Goal: Task Accomplishment & Management: Use online tool/utility

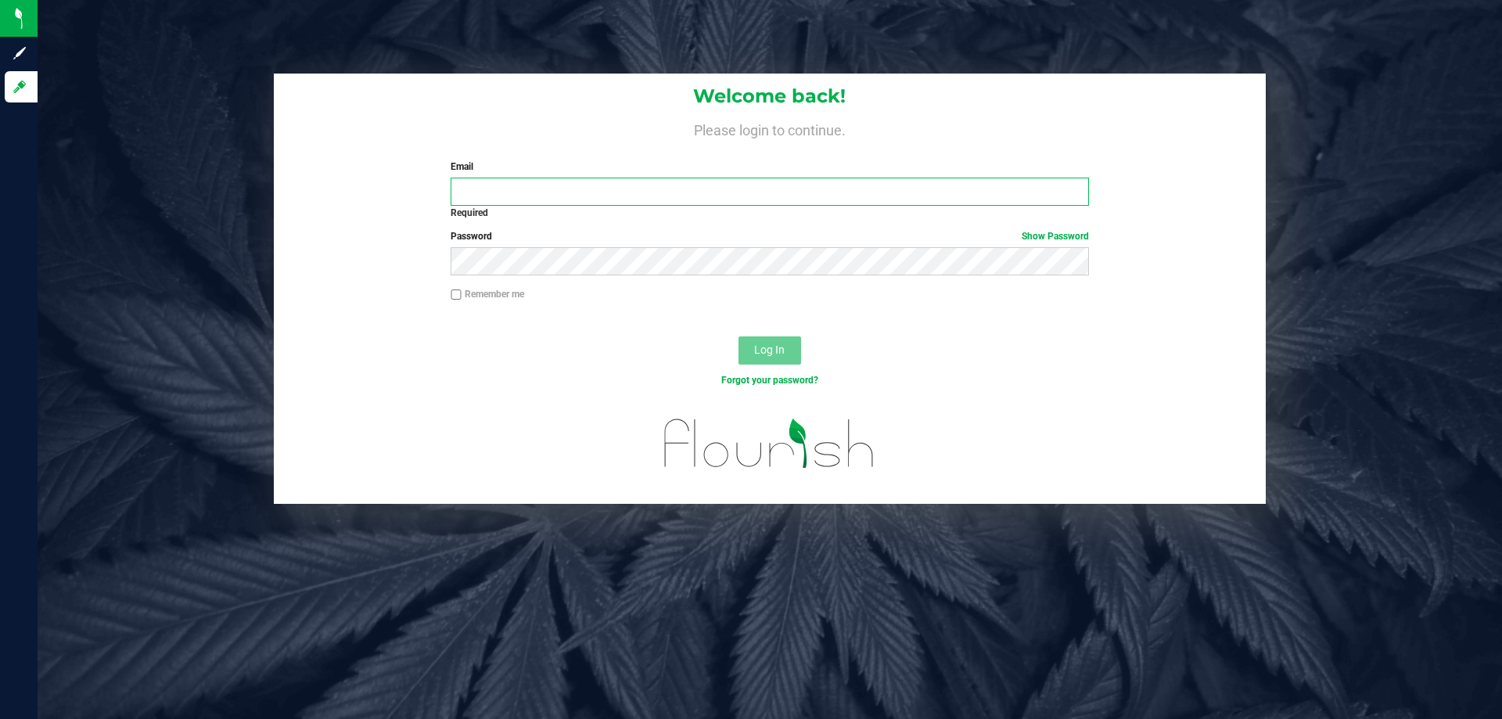
drag, startPoint x: 0, startPoint y: 0, endPoint x: 489, endPoint y: 194, distance: 526.0
click at [489, 194] on input "Email" at bounding box center [770, 192] width 638 height 28
click at [552, 193] on input "Email" at bounding box center [770, 192] width 638 height 28
type input "[EMAIL_ADDRESS][DOMAIN_NAME]"
click at [738, 336] on button "Log In" at bounding box center [769, 350] width 63 height 28
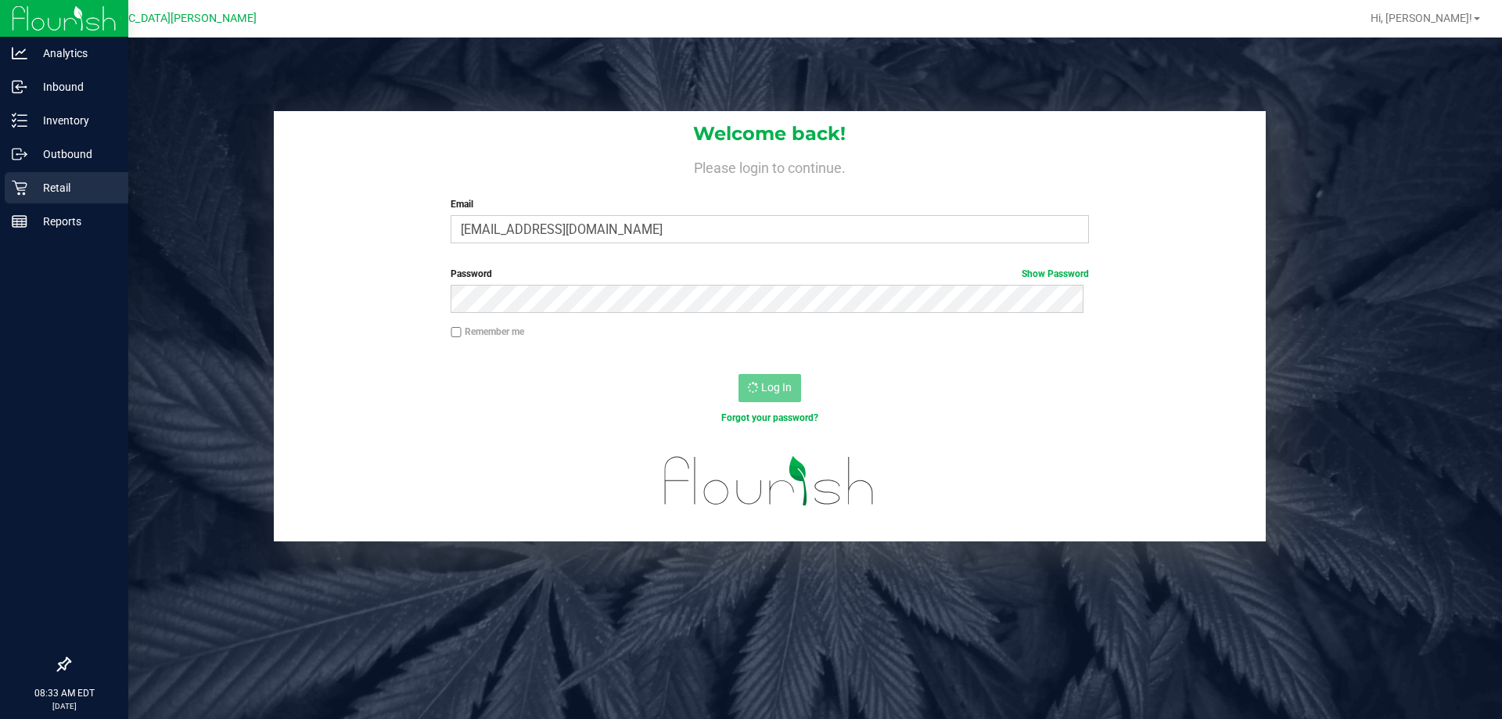
click at [42, 195] on p "Retail" at bounding box center [74, 187] width 94 height 19
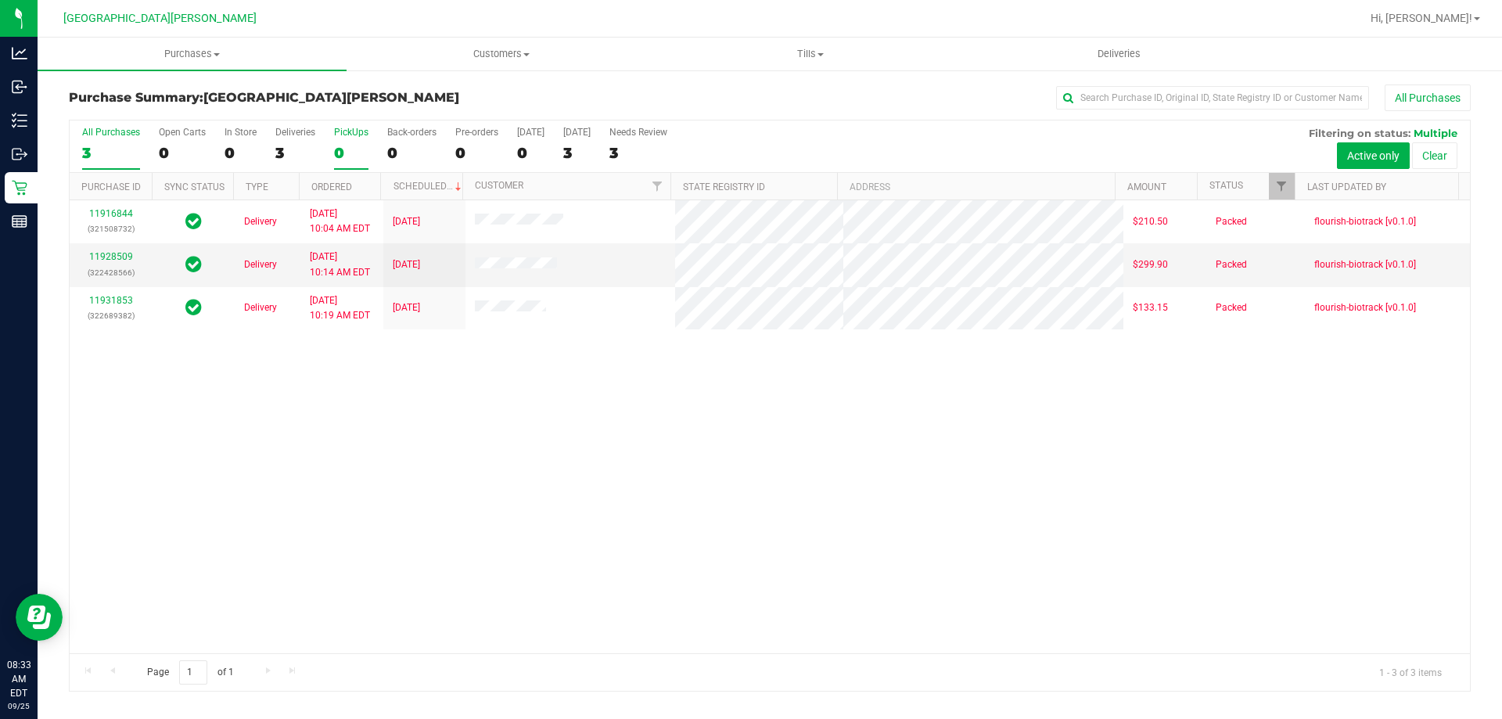
click at [356, 131] on div "PickUps" at bounding box center [351, 132] width 34 height 11
click at [0, 0] on input "PickUps 0" at bounding box center [0, 0] width 0 height 0
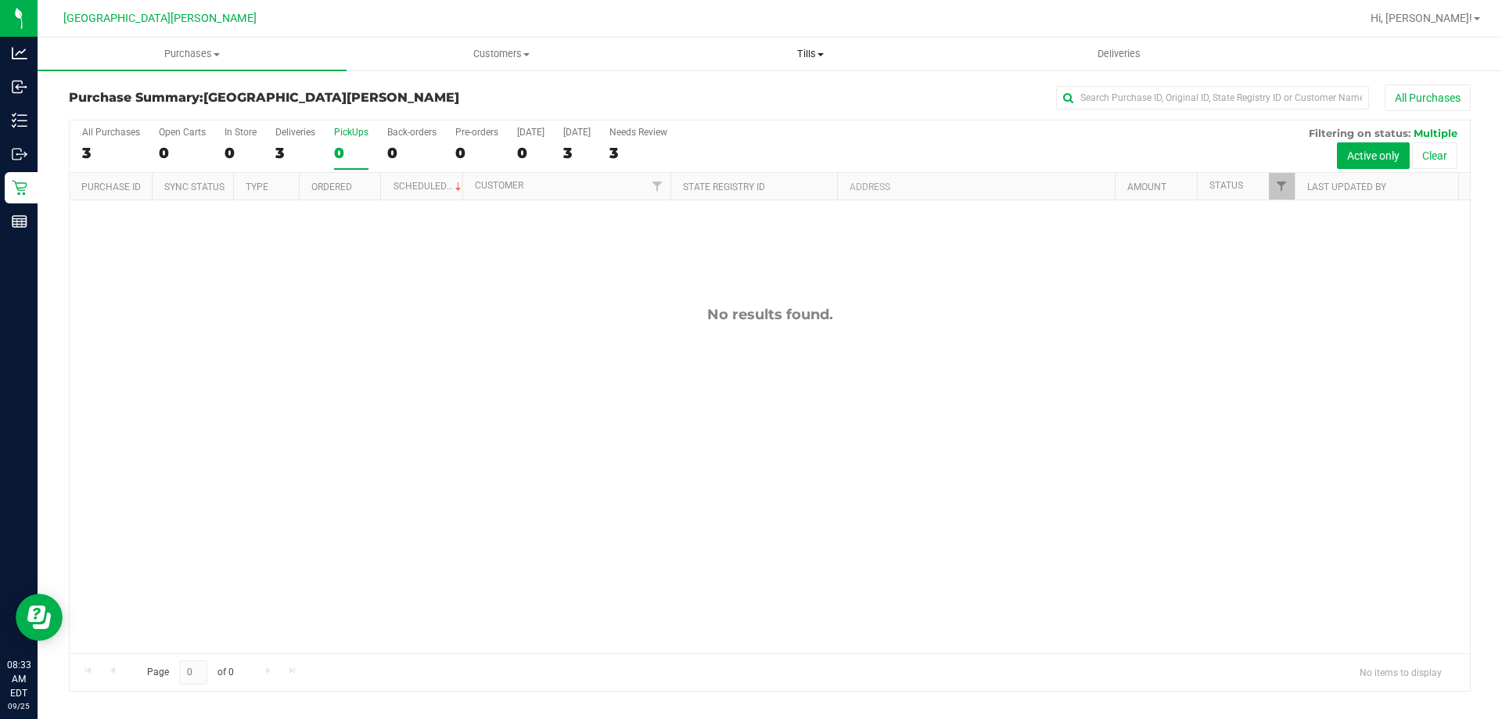
click at [805, 52] on span "Tills" at bounding box center [809, 54] width 307 height 14
click at [719, 91] on span "Manage tills" at bounding box center [709, 94] width 106 height 13
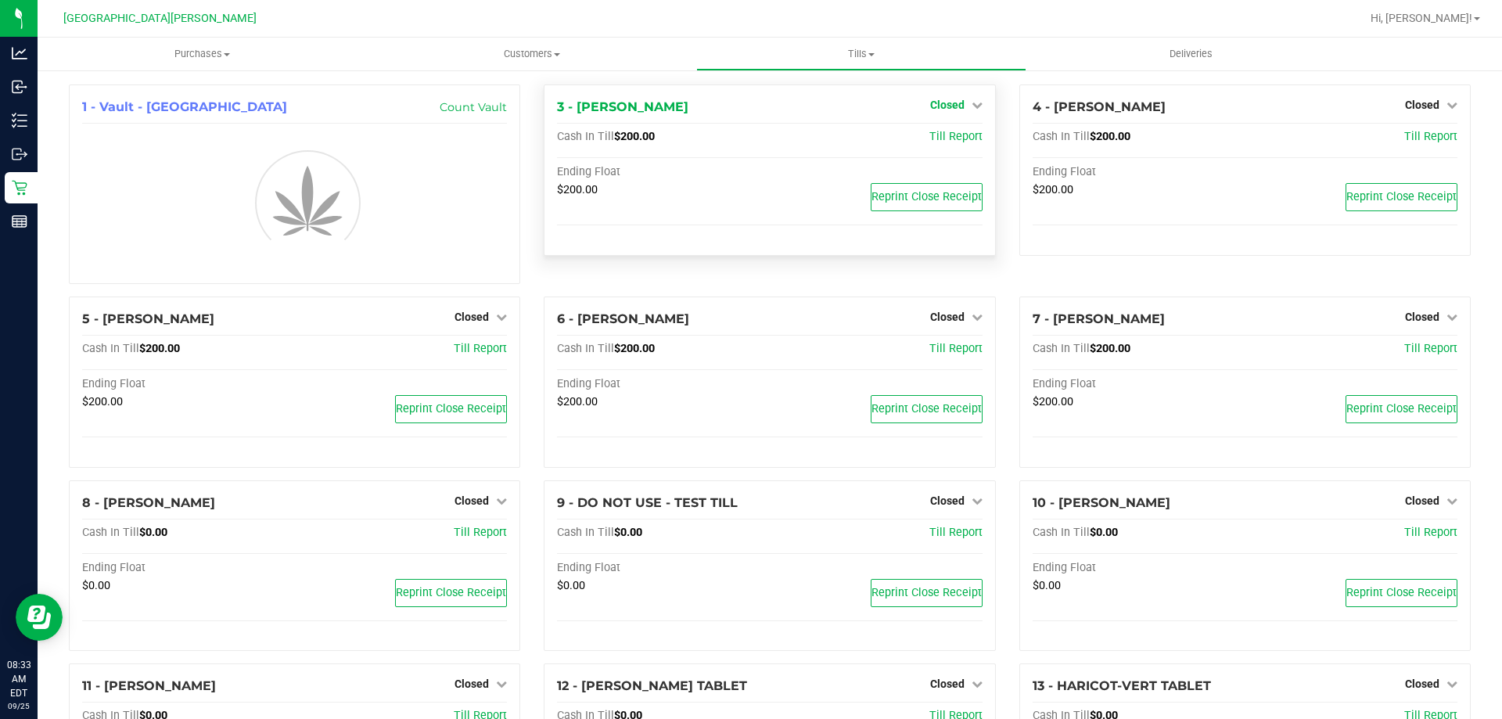
click at [943, 106] on span "Closed" at bounding box center [947, 105] width 34 height 13
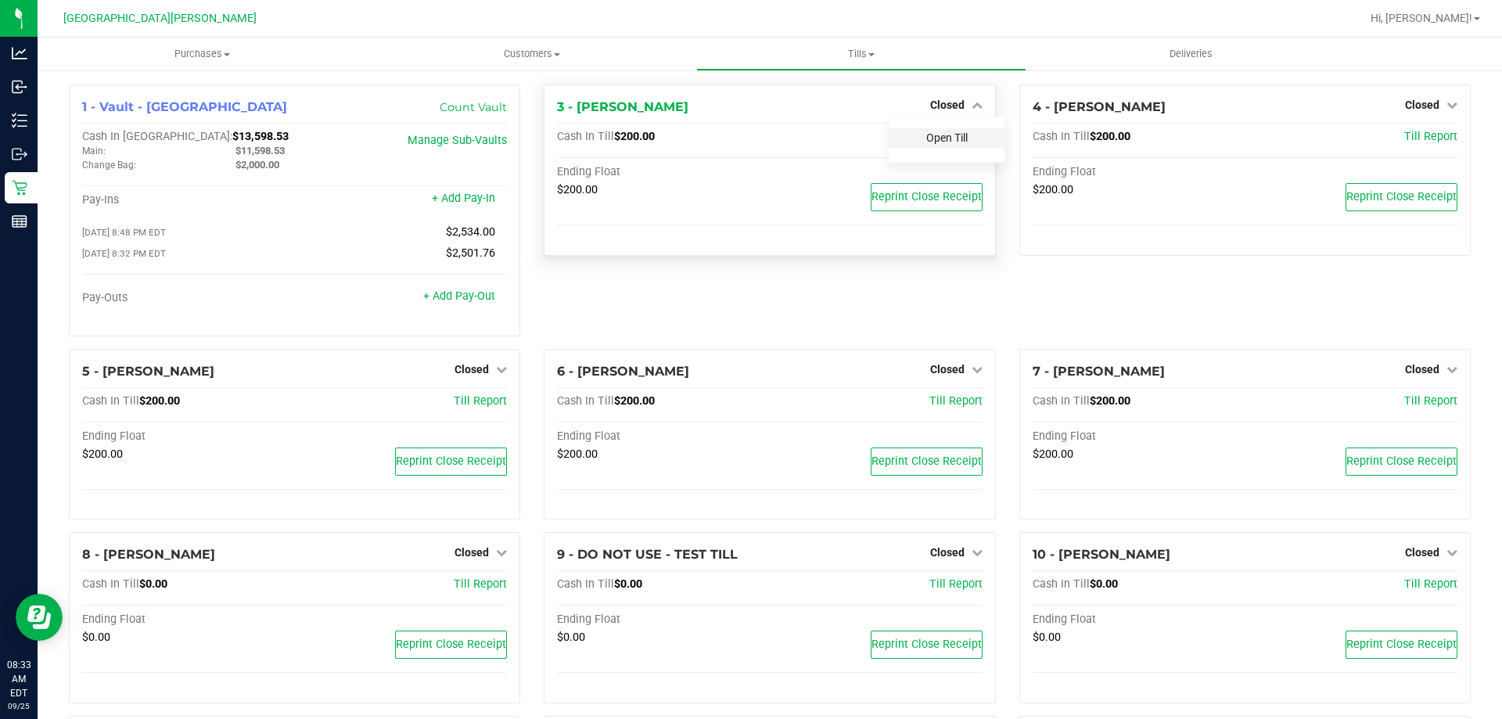
click at [926, 144] on link "Open Till" at bounding box center [946, 137] width 41 height 13
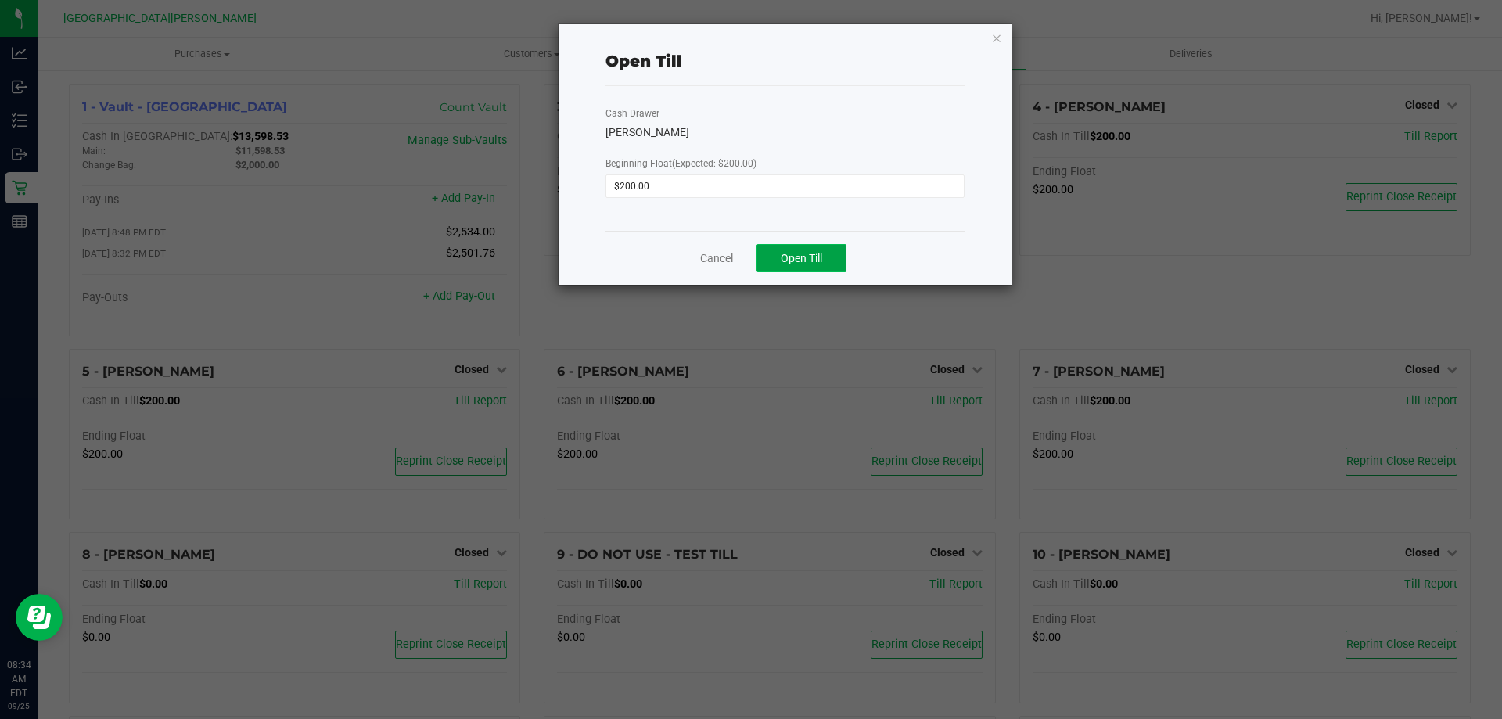
click at [812, 259] on span "Open Till" at bounding box center [801, 258] width 41 height 13
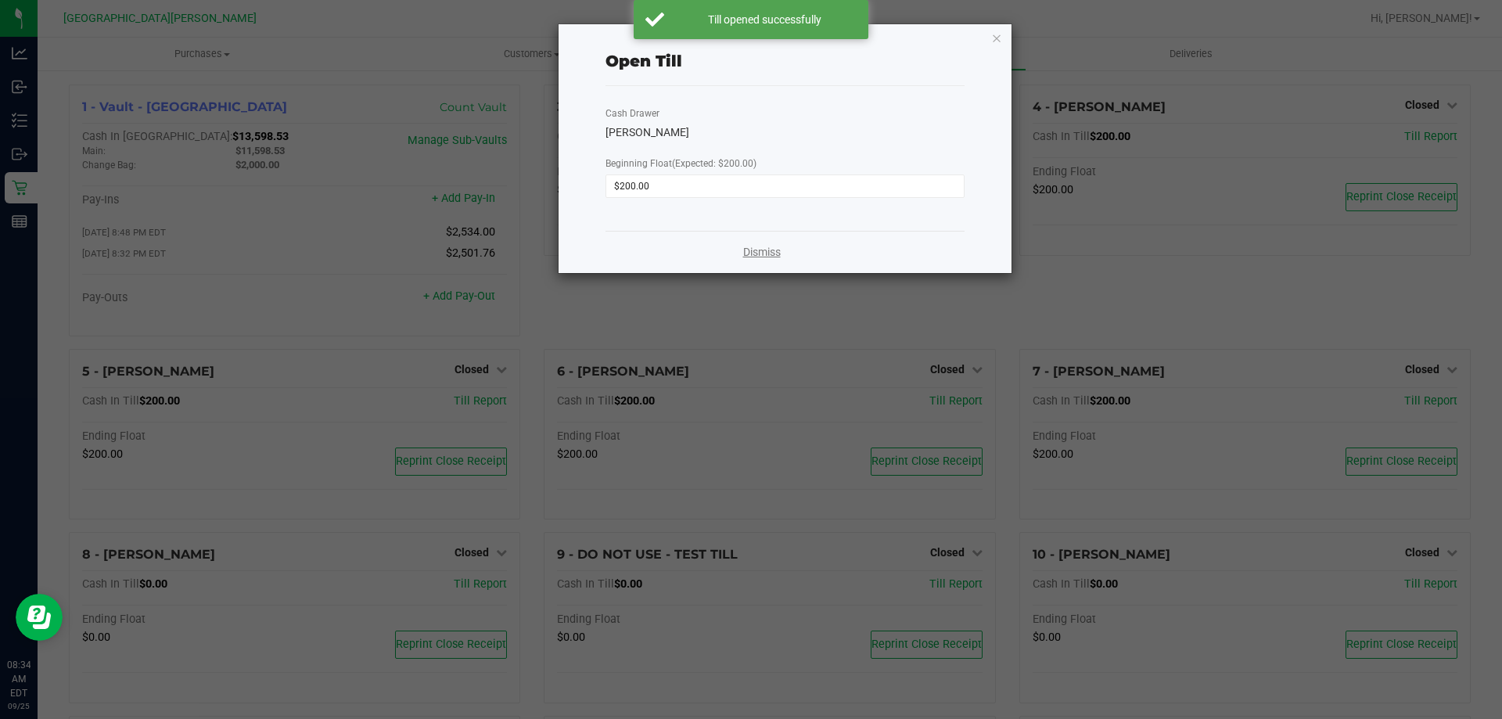
click at [771, 248] on link "Dismiss" at bounding box center [762, 252] width 38 height 16
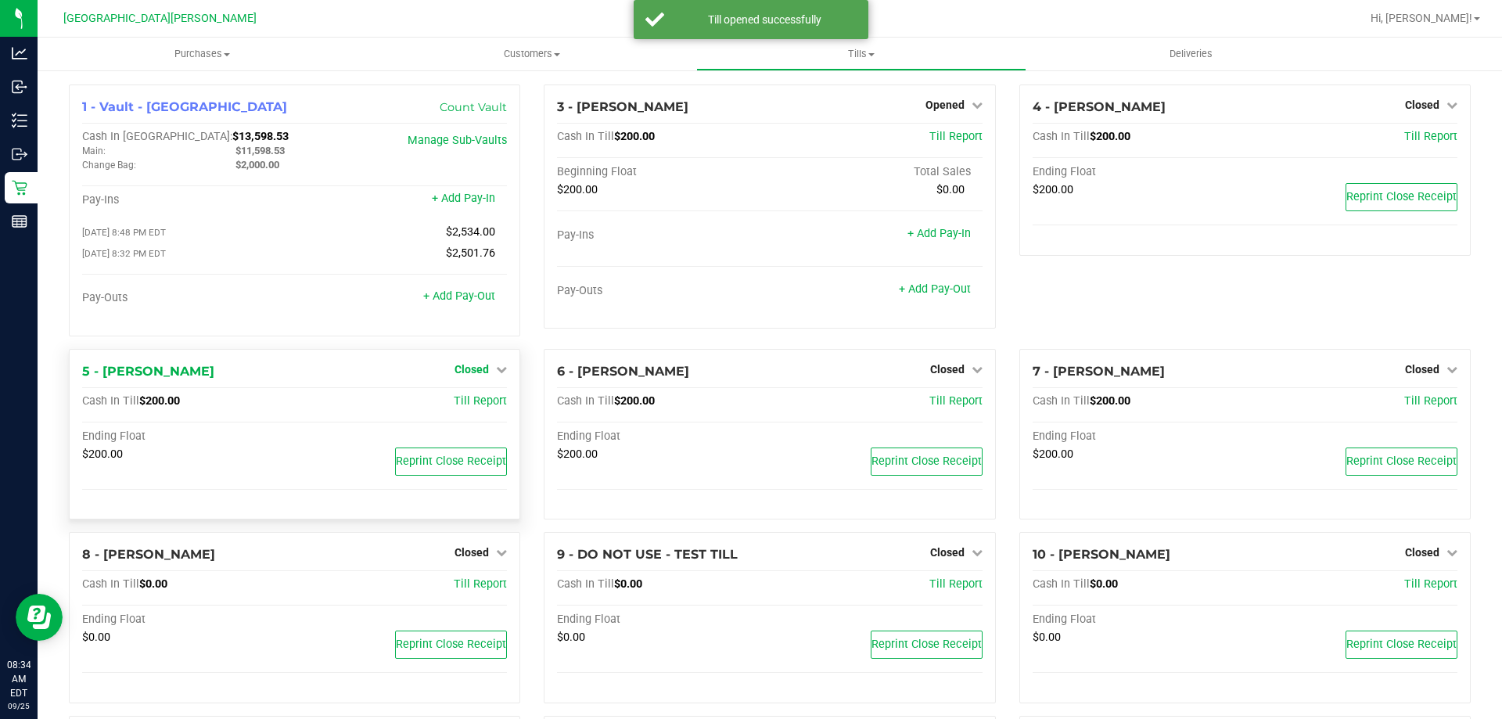
click at [483, 372] on span "Closed" at bounding box center [472, 369] width 34 height 13
click at [473, 404] on link "Open Till" at bounding box center [471, 401] width 41 height 13
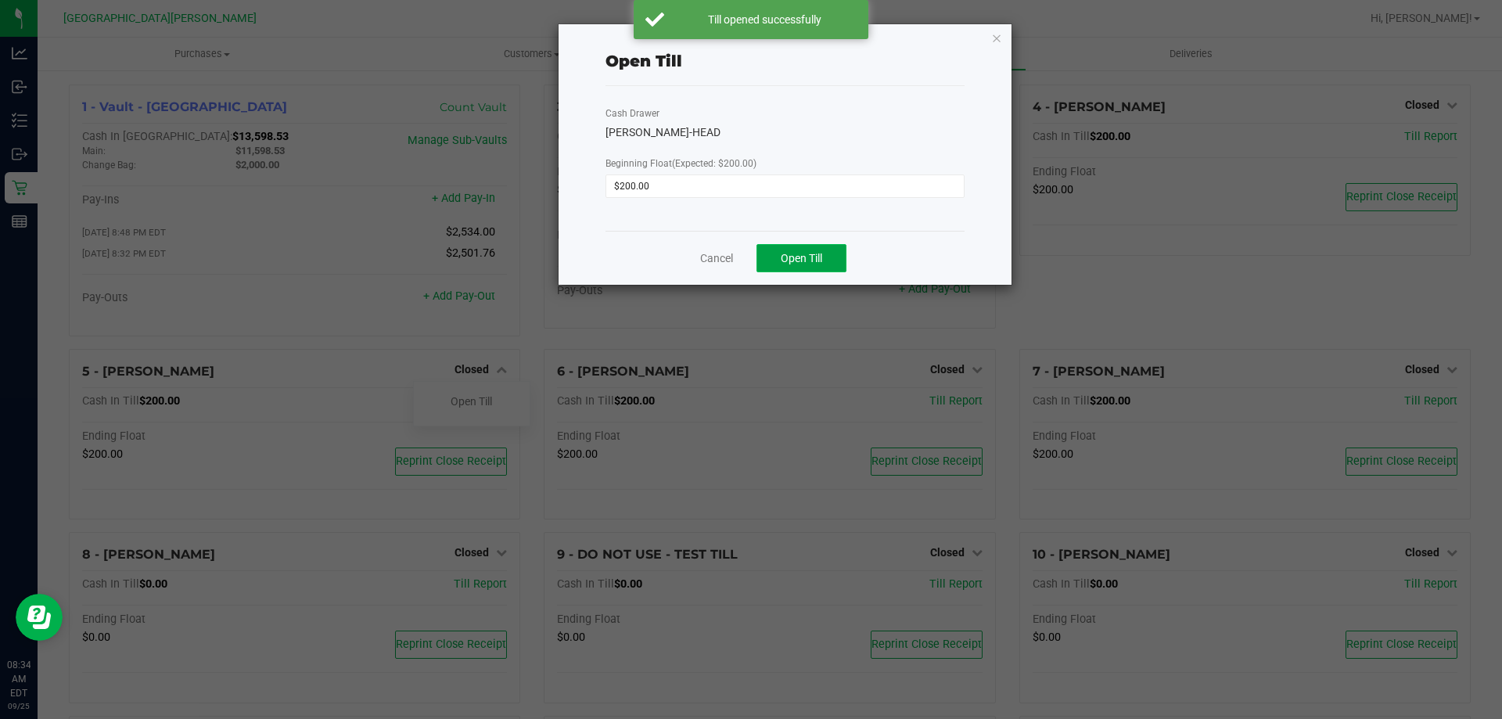
click at [791, 254] on span "Open Till" at bounding box center [801, 258] width 41 height 13
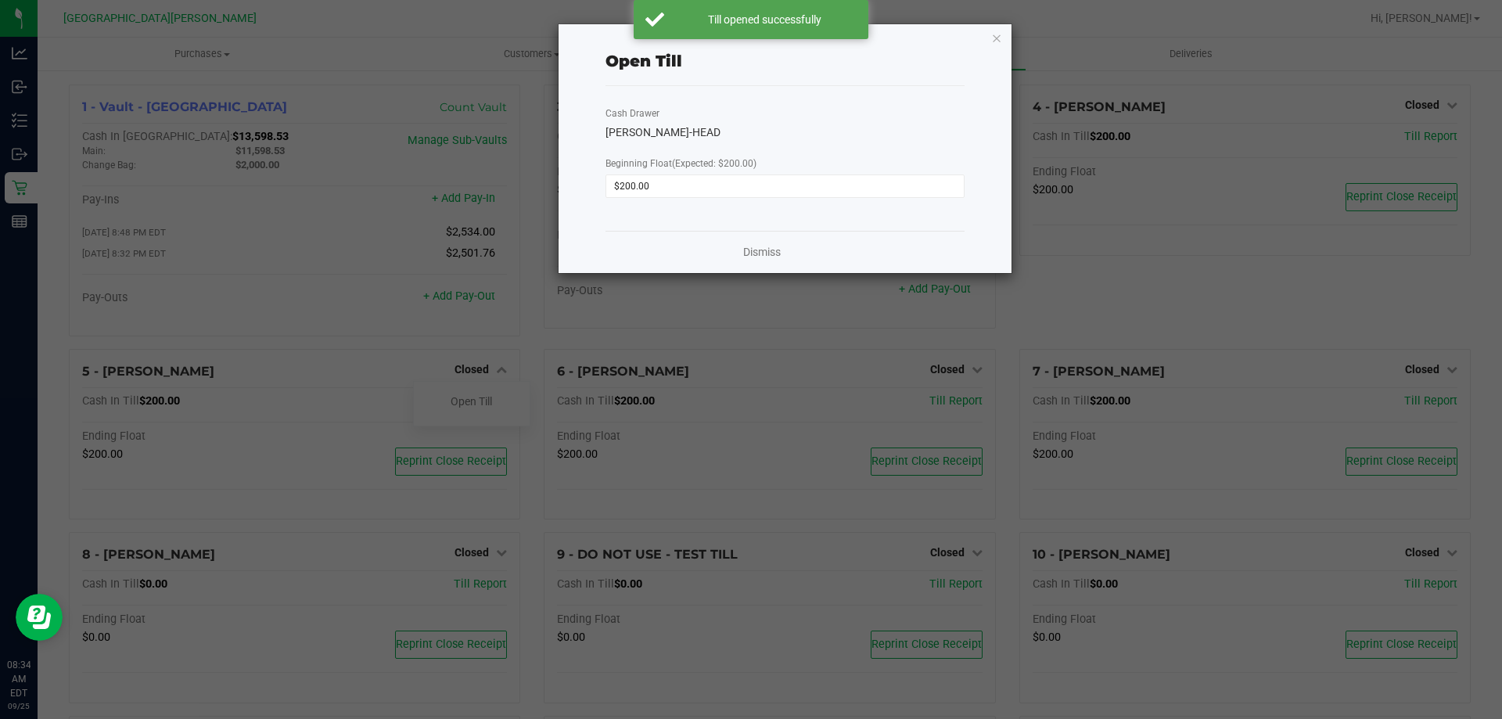
click at [767, 261] on div "Dismiss" at bounding box center [784, 252] width 359 height 42
click at [768, 253] on link "Dismiss" at bounding box center [762, 252] width 38 height 16
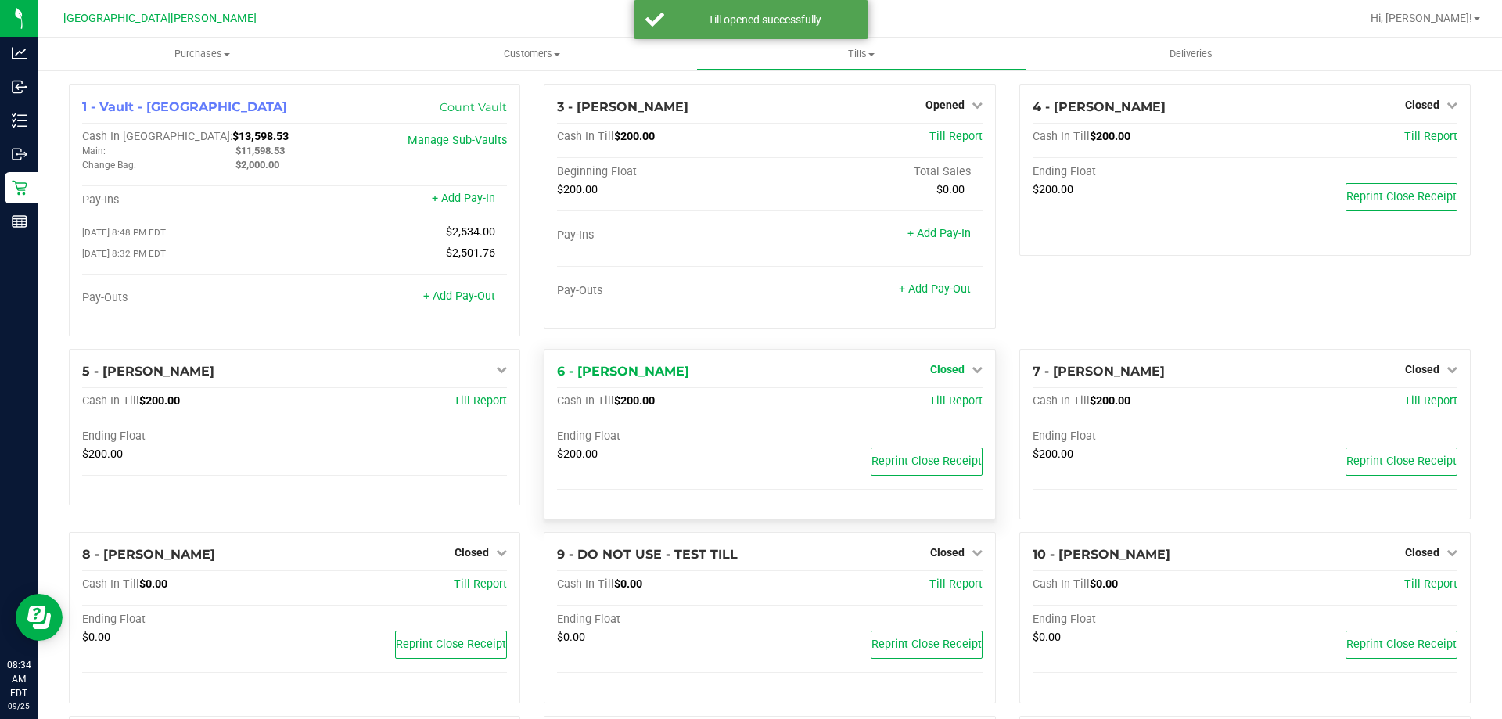
click at [947, 369] on span "Closed" at bounding box center [947, 369] width 34 height 13
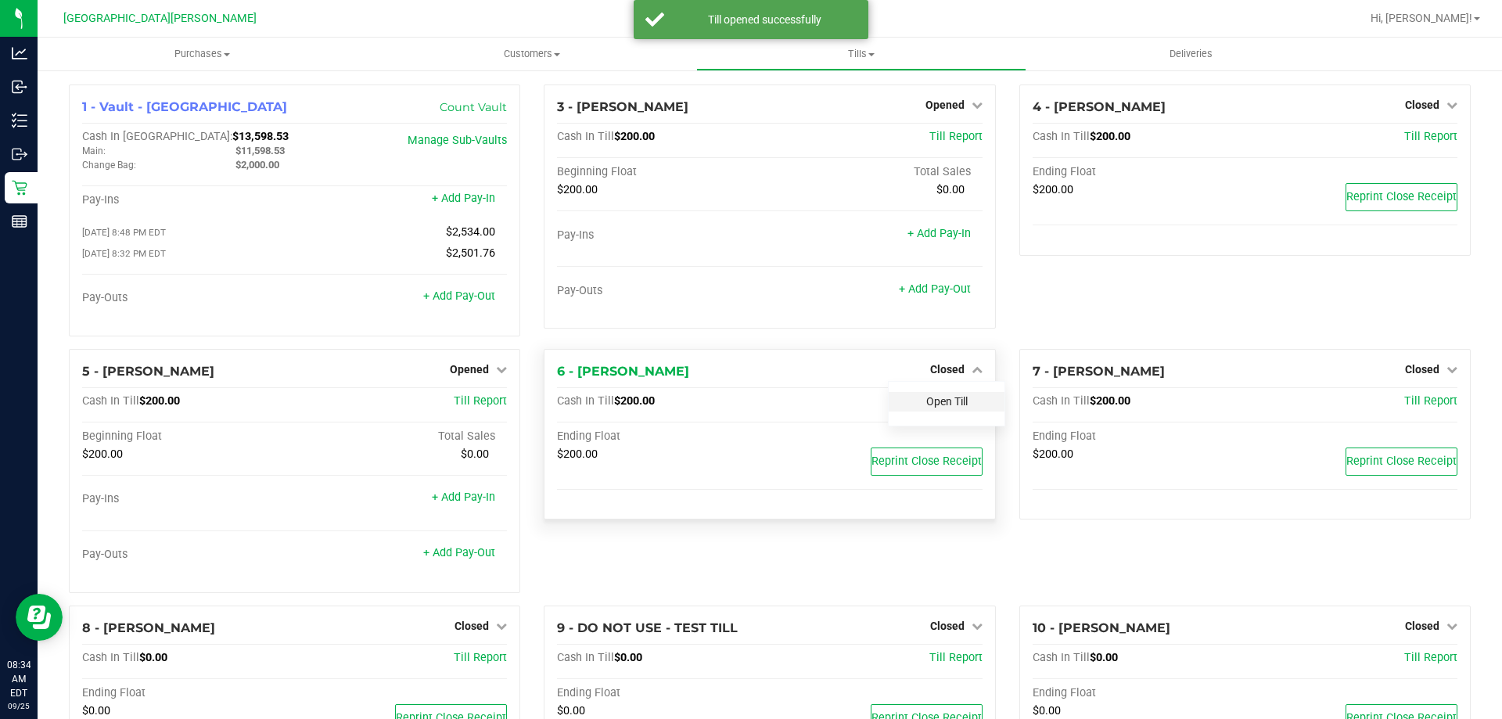
click at [930, 400] on link "Open Till" at bounding box center [946, 401] width 41 height 13
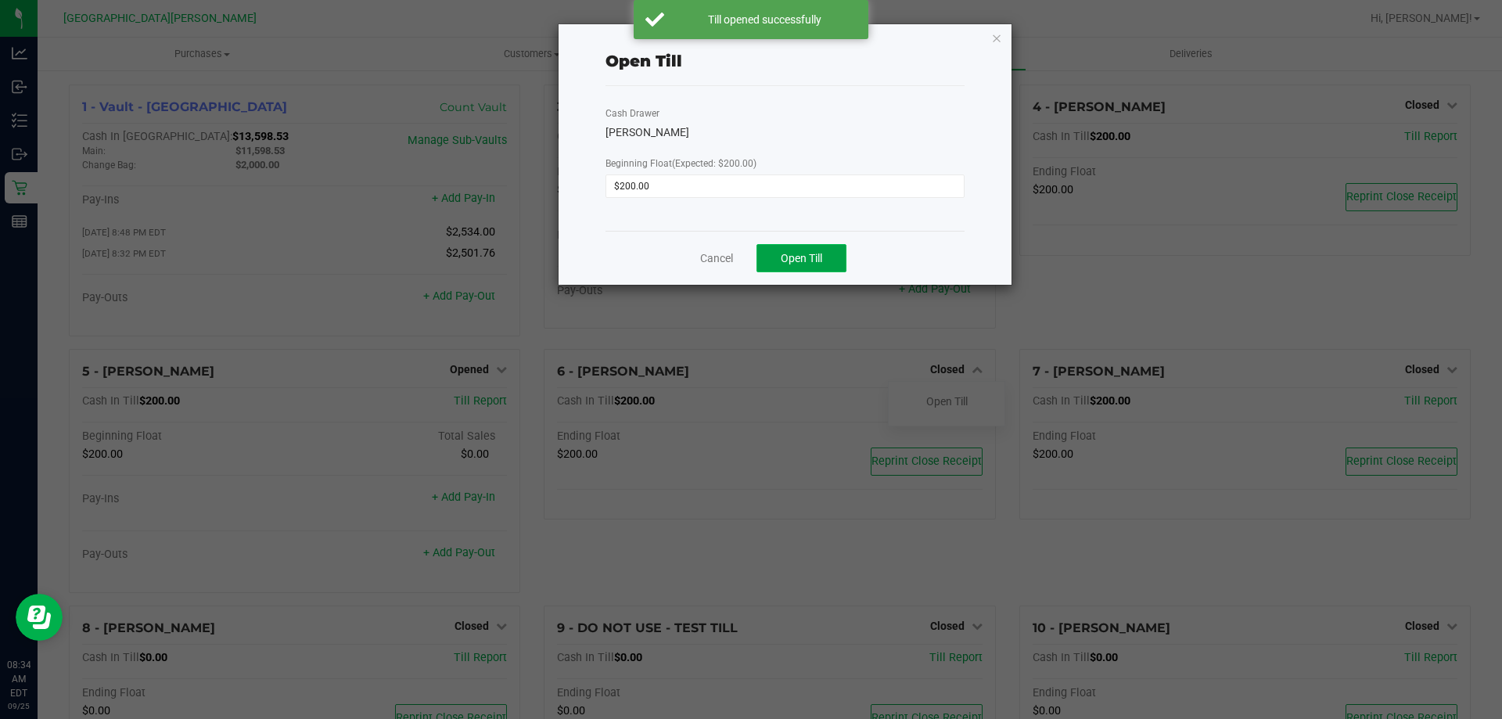
click at [793, 257] on span "Open Till" at bounding box center [801, 258] width 41 height 13
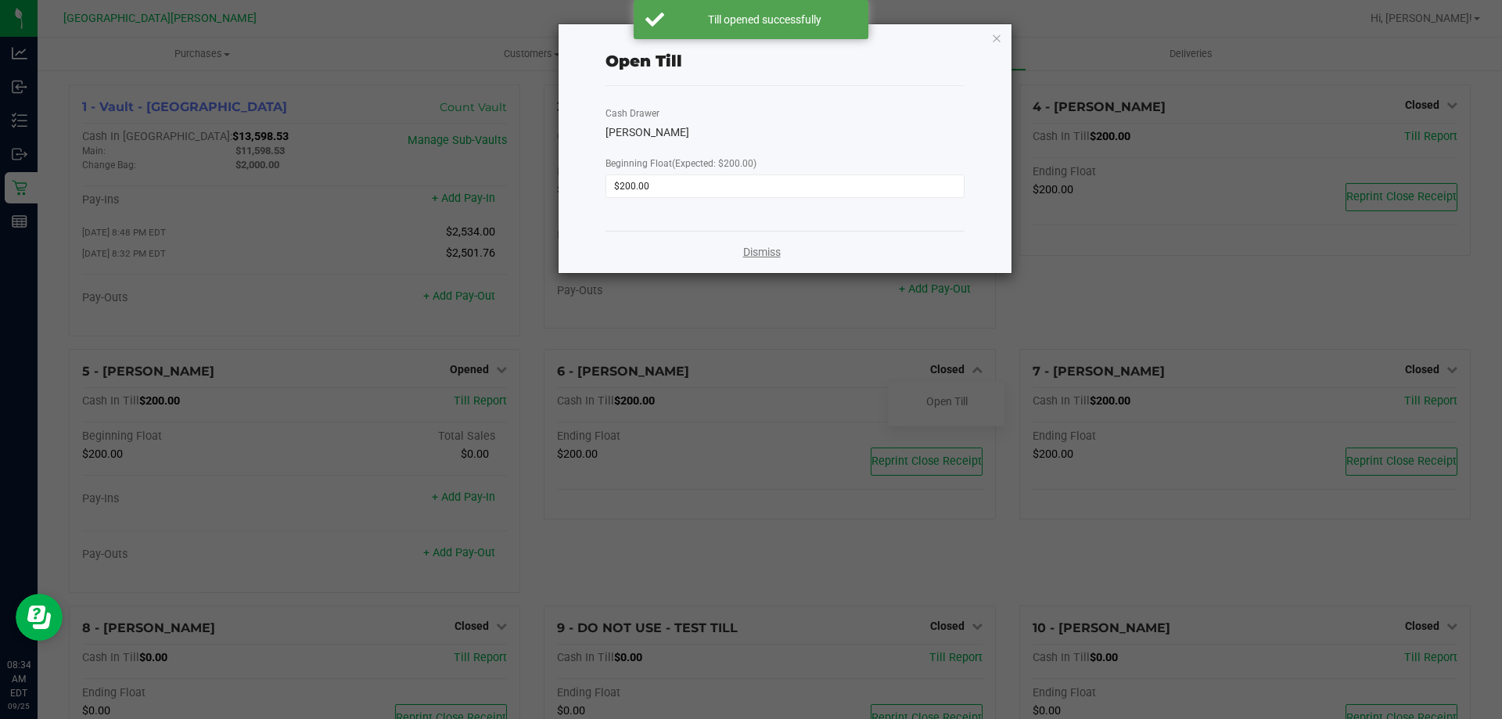
click at [746, 257] on link "Dismiss" at bounding box center [762, 252] width 38 height 16
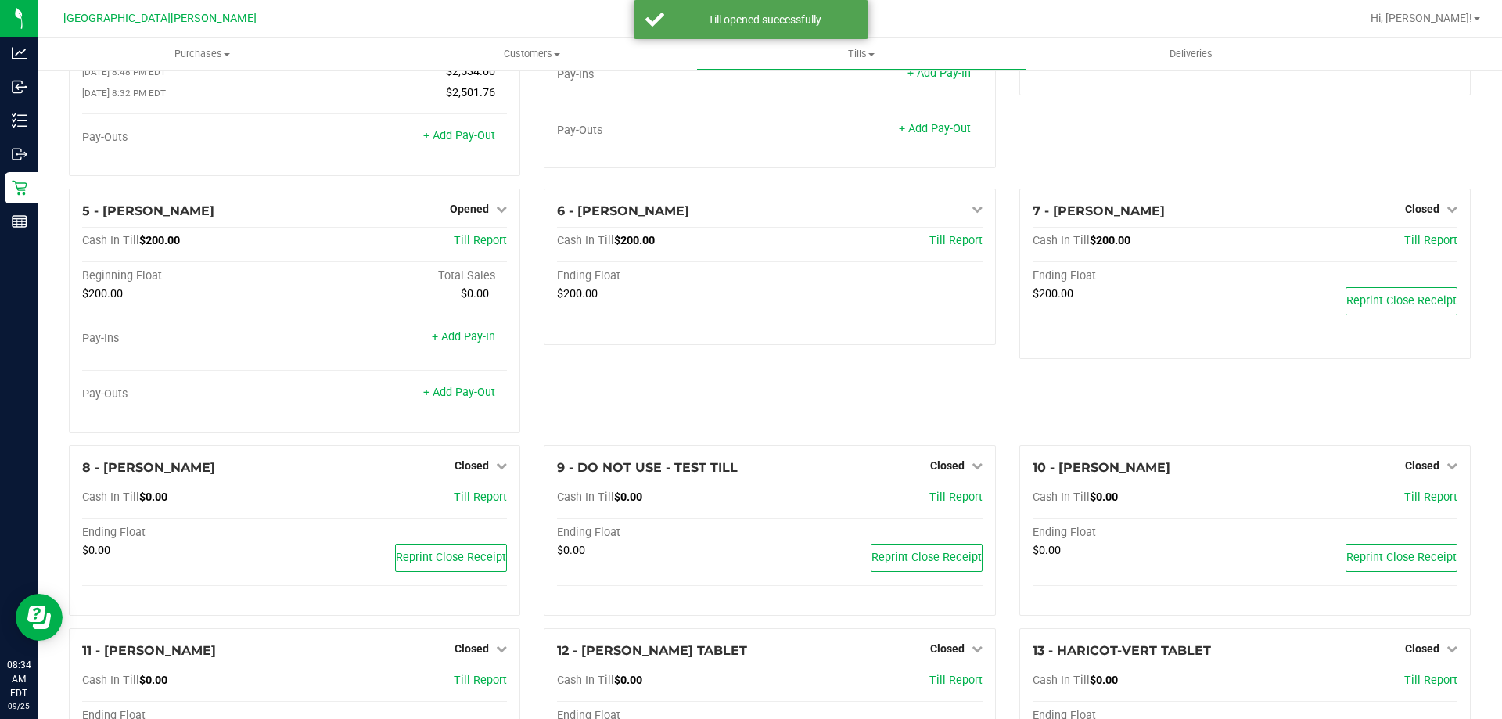
scroll to position [455, 0]
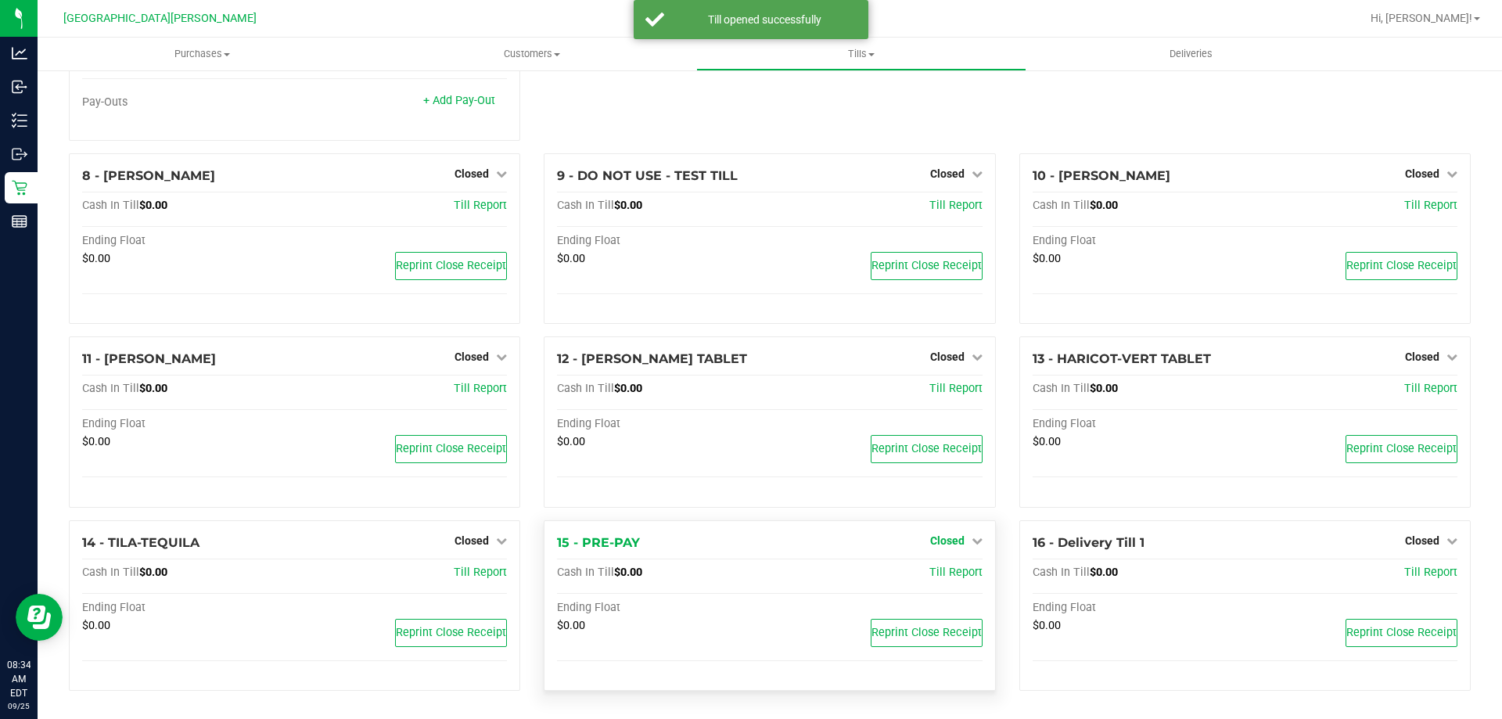
click at [954, 534] on span "Closed" at bounding box center [947, 540] width 34 height 13
click at [927, 563] on div "Open Till" at bounding box center [947, 573] width 116 height 20
click at [926, 570] on link "Open Till" at bounding box center [946, 572] width 41 height 13
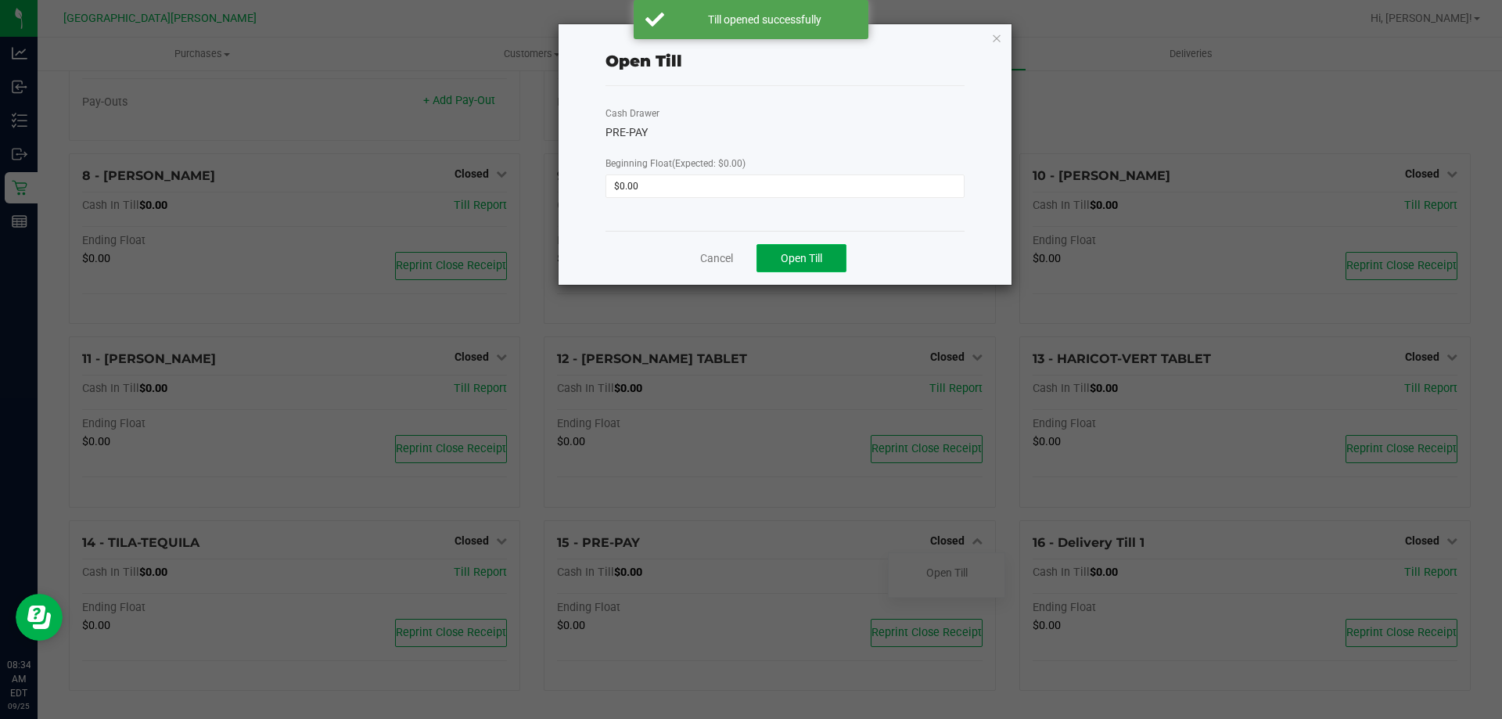
click at [807, 258] on span "Open Till" at bounding box center [801, 258] width 41 height 13
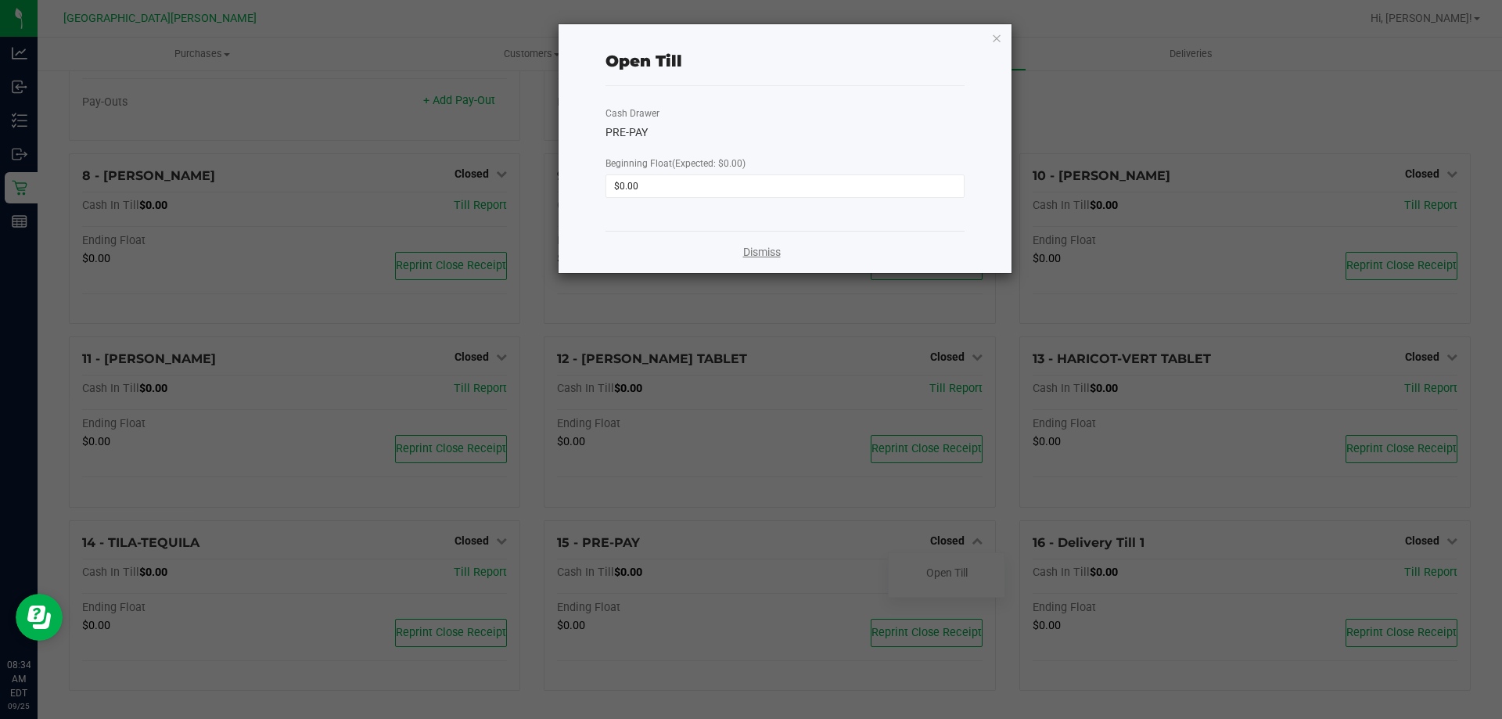
click at [764, 247] on link "Dismiss" at bounding box center [762, 252] width 38 height 16
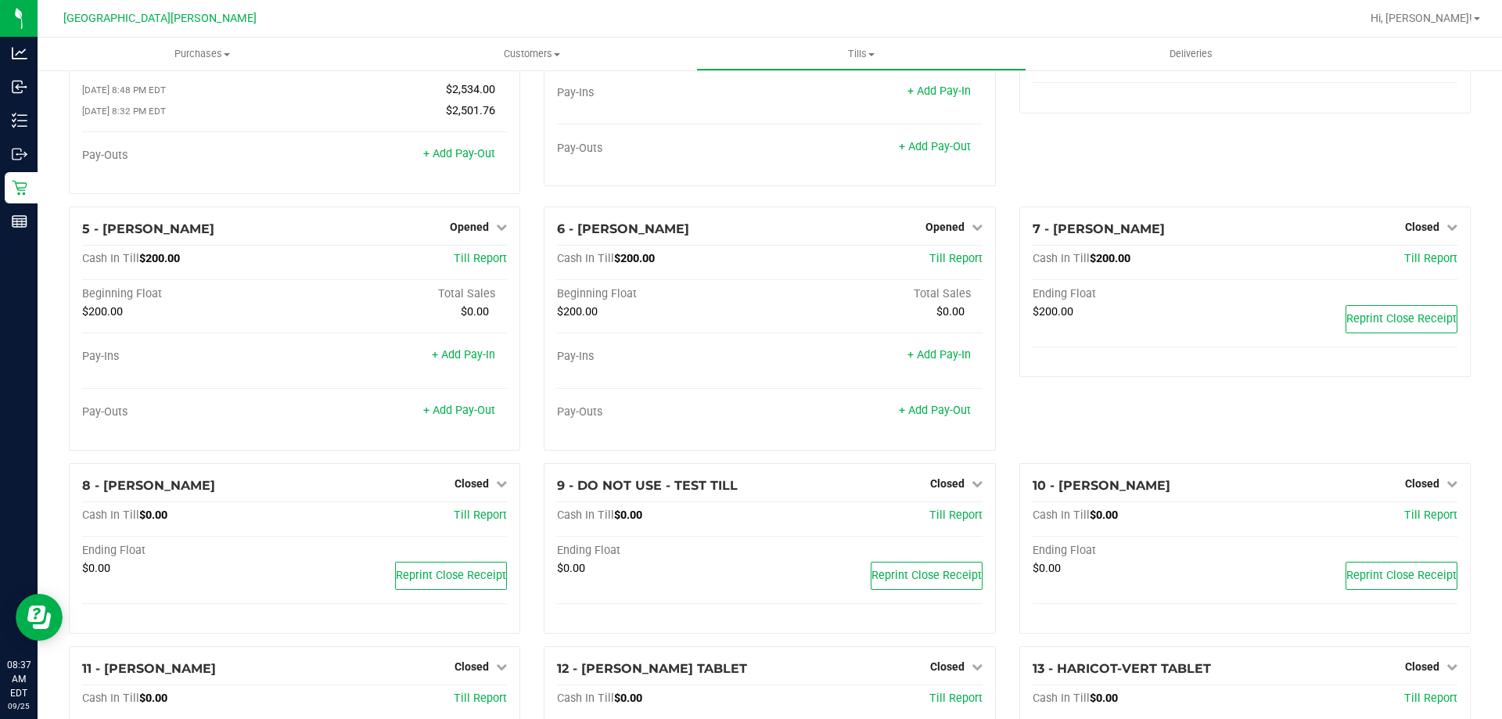
scroll to position [0, 0]
